Goal: Use online tool/utility: Utilize a website feature to perform a specific function

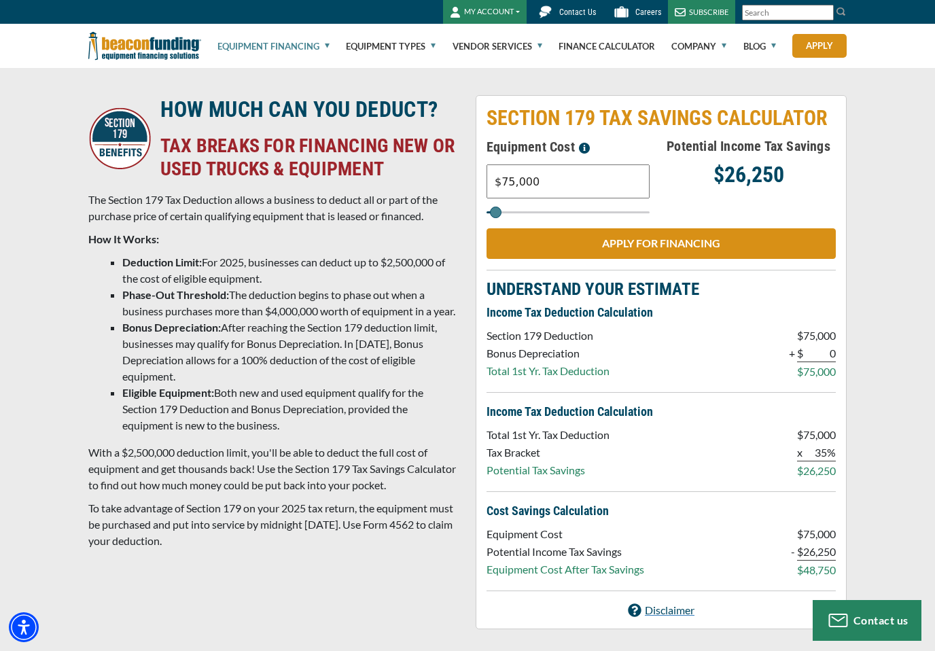
type input "$178,000"
type input "178000"
type input "$191,000"
type input "191000"
click at [555, 178] on input "$191,000" at bounding box center [567, 181] width 163 height 34
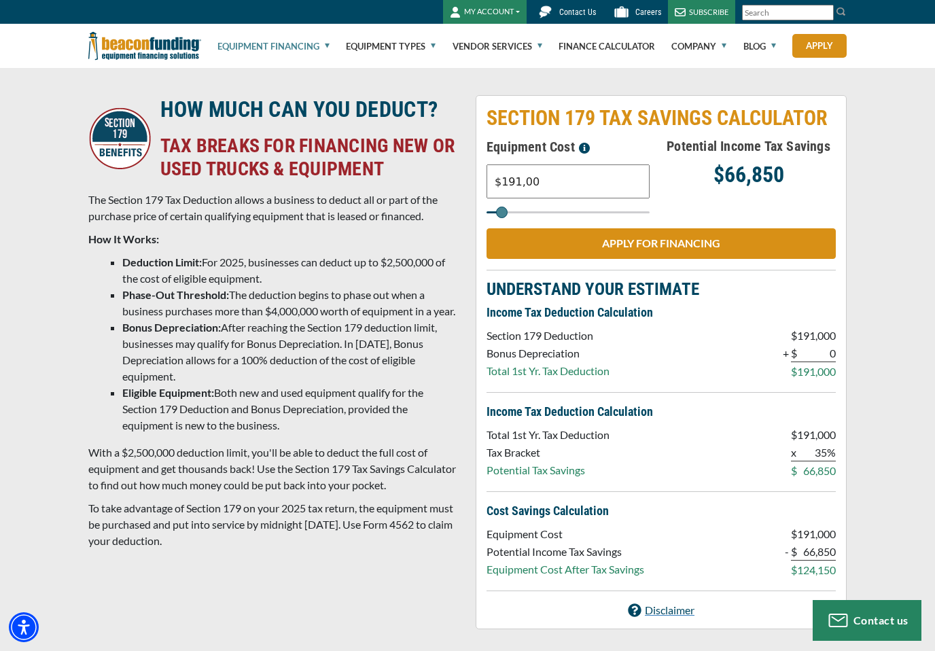
type input "$19,100"
type input "19000"
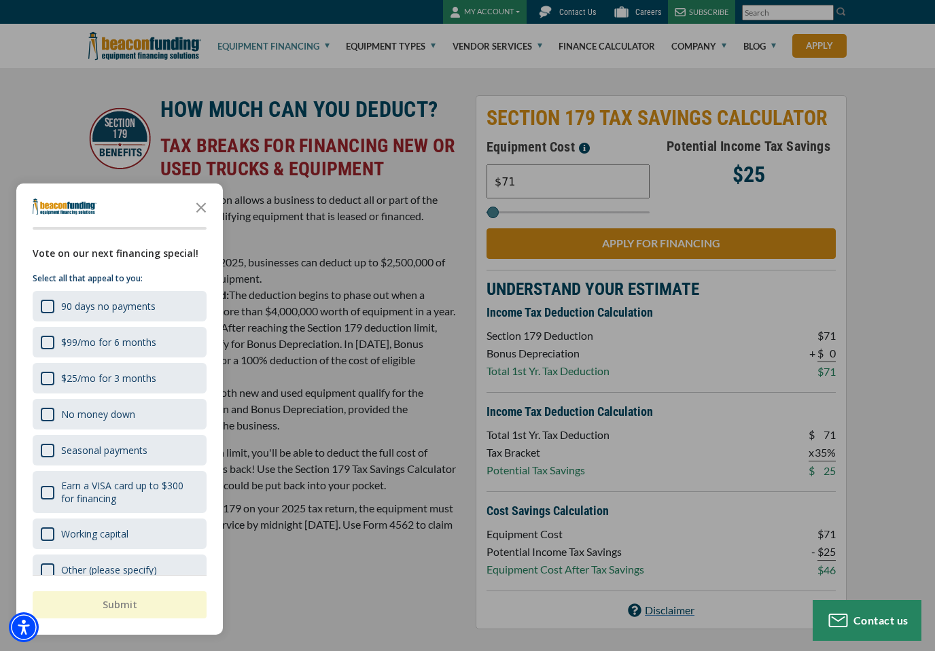
click at [539, 188] on div "button" at bounding box center [467, 325] width 935 height 651
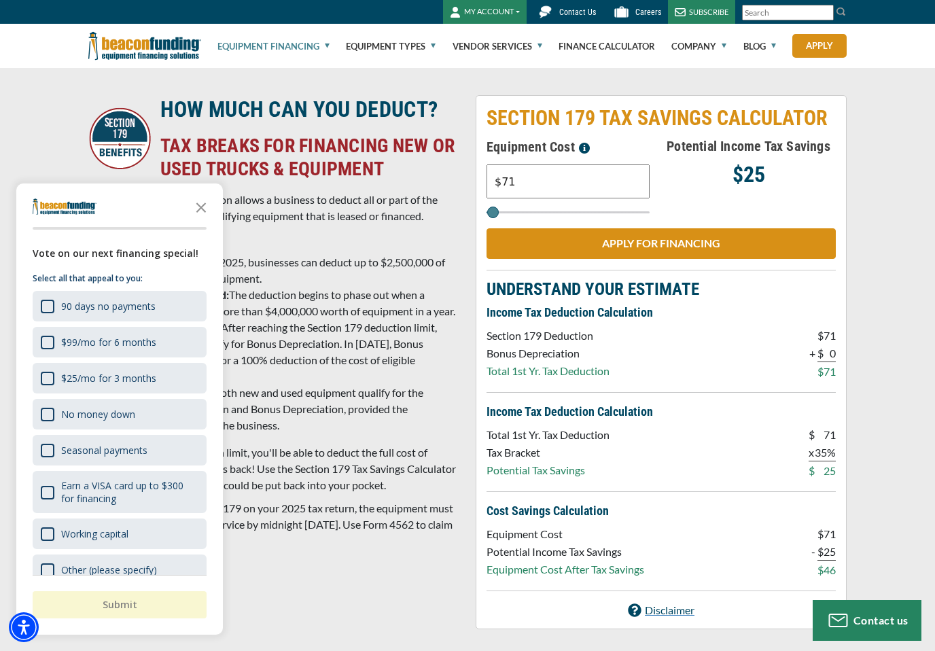
click at [526, 183] on input "$71" at bounding box center [567, 181] width 163 height 34
type input "$7,169"
type input "7000"
type input "$71,694"
type input "72000"
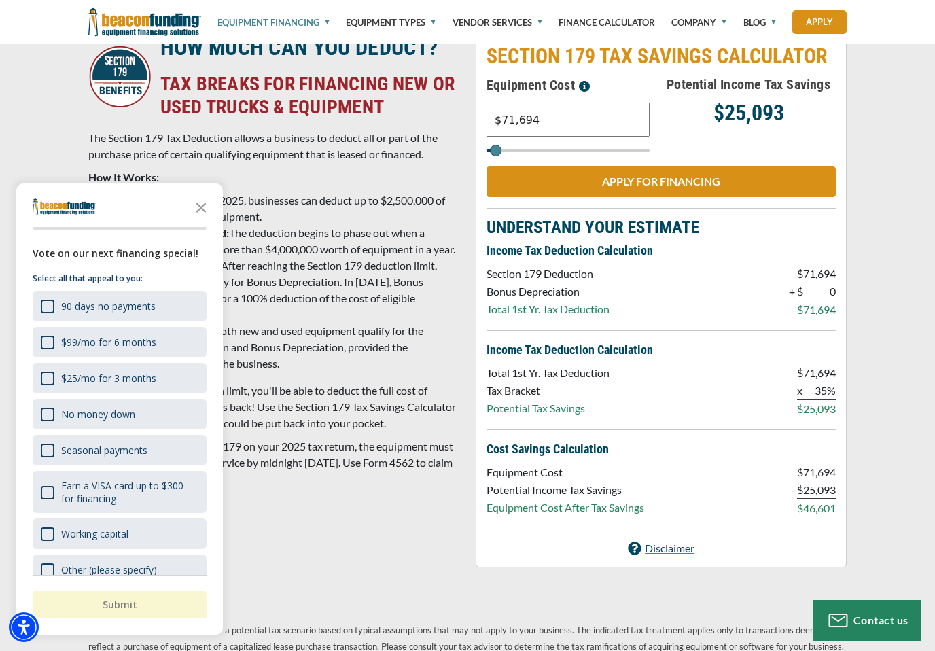
scroll to position [46, 0]
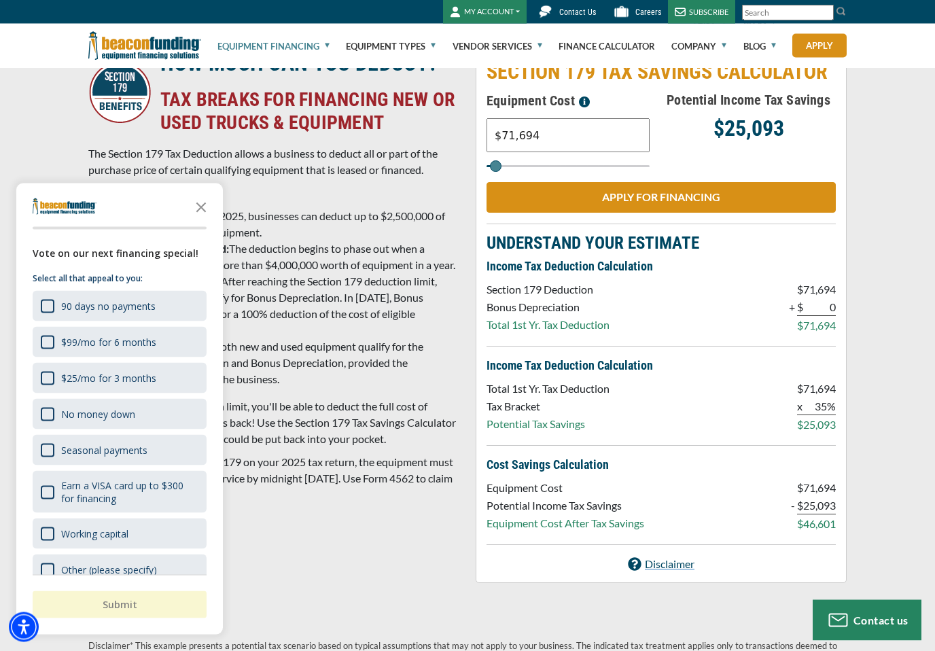
click at [209, 217] on icon "Close the survey" at bounding box center [200, 206] width 27 height 27
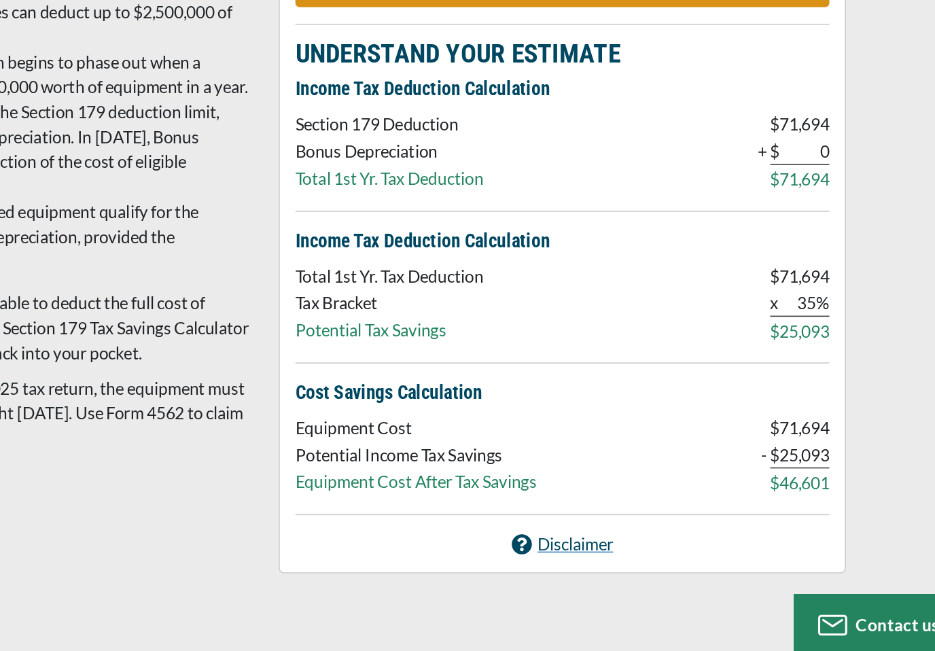
scroll to position [44, 0]
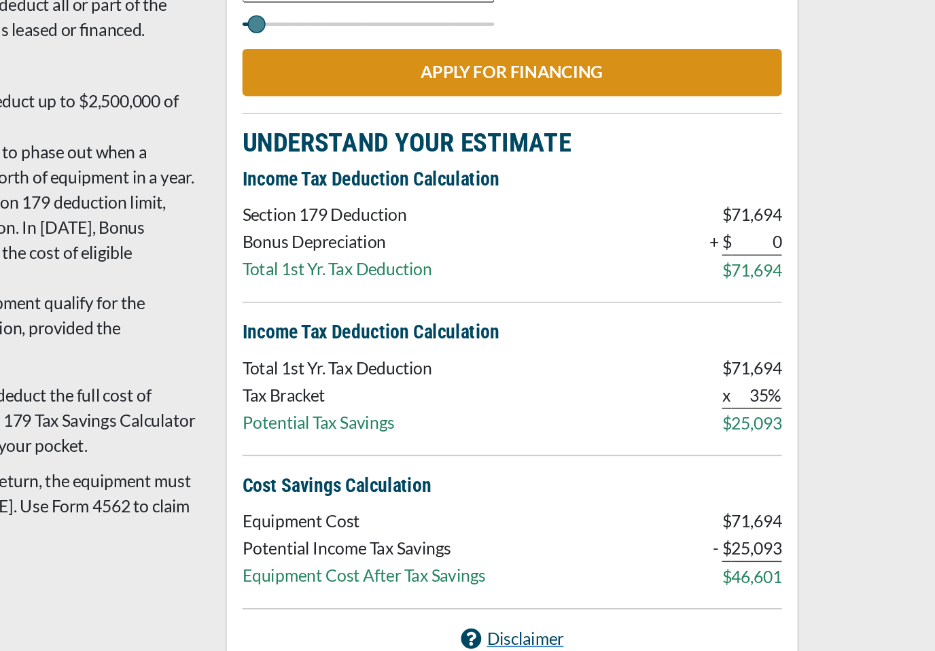
click at [803, 400] on p "35%" at bounding box center [819, 408] width 33 height 17
